Goal: Information Seeking & Learning: Find specific fact

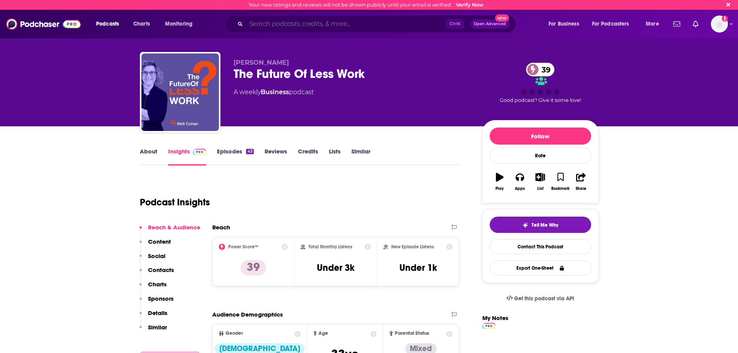
click at [339, 26] on input "Search podcasts, credits, & more..." at bounding box center [346, 24] width 200 height 12
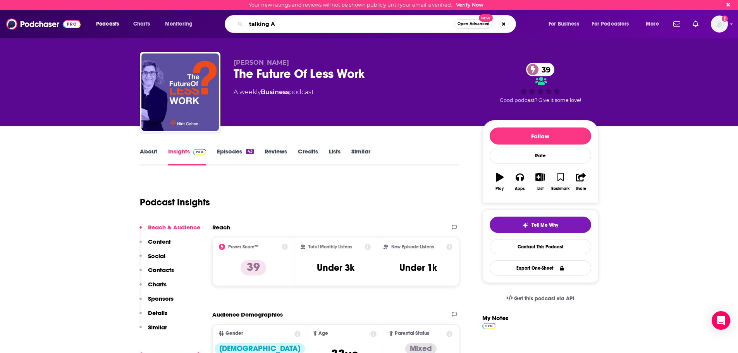
type input "talking AT"
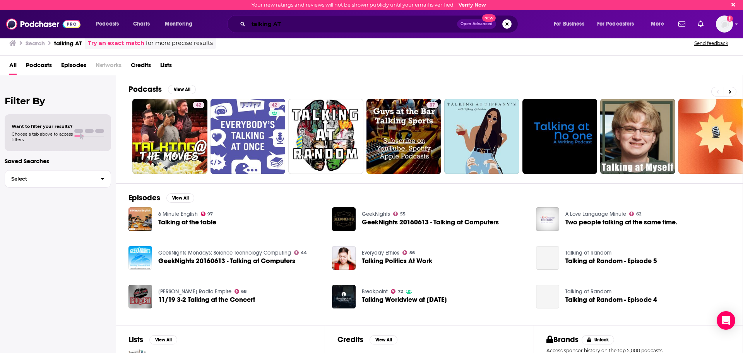
click at [275, 23] on input "talking AT" at bounding box center [353, 24] width 209 height 12
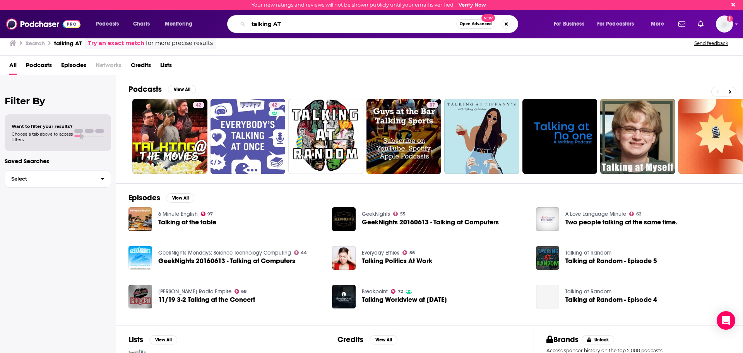
click at [275, 23] on input "talking AT" at bounding box center [353, 24] width 208 height 12
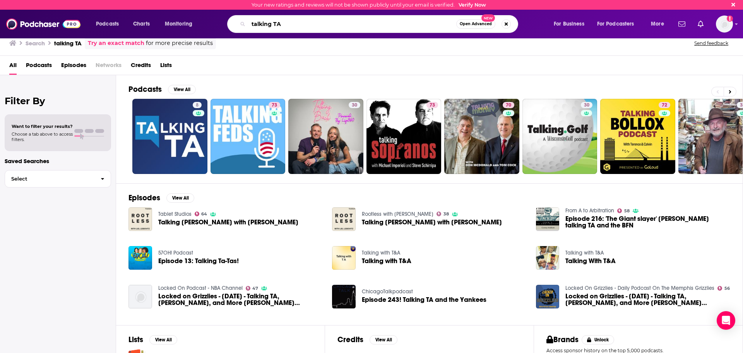
click at [324, 24] on input "talking TA" at bounding box center [353, 24] width 208 height 12
type input "talking TA [PERSON_NAME]"
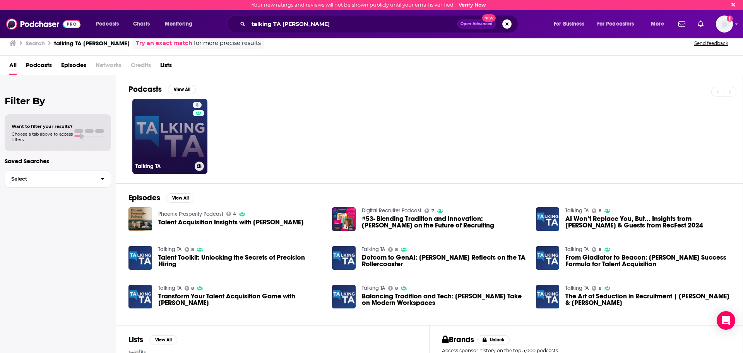
click at [168, 152] on link "8 Talking TA" at bounding box center [169, 136] width 75 height 75
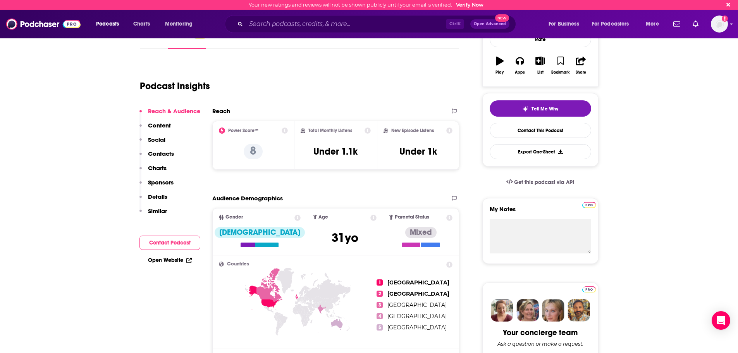
scroll to position [155, 0]
